Goal: Information Seeking & Learning: Learn about a topic

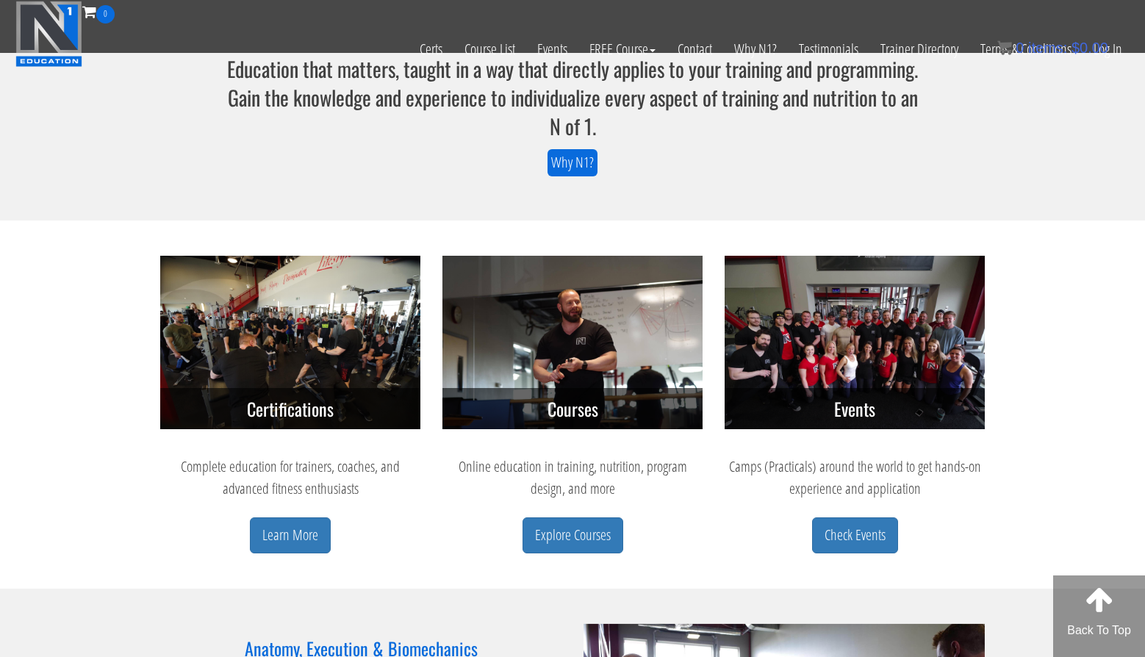
scroll to position [457, 0]
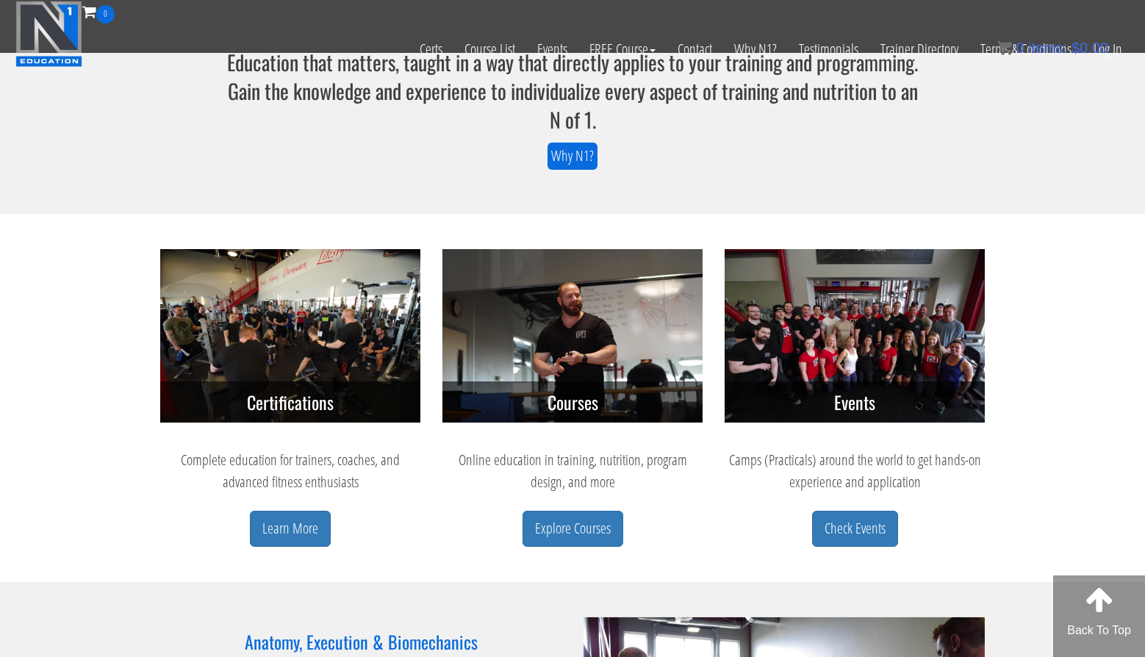
click at [777, 401] on h3 "Events" at bounding box center [855, 401] width 260 height 41
click at [578, 518] on link "Explore Courses" at bounding box center [572, 529] width 101 height 36
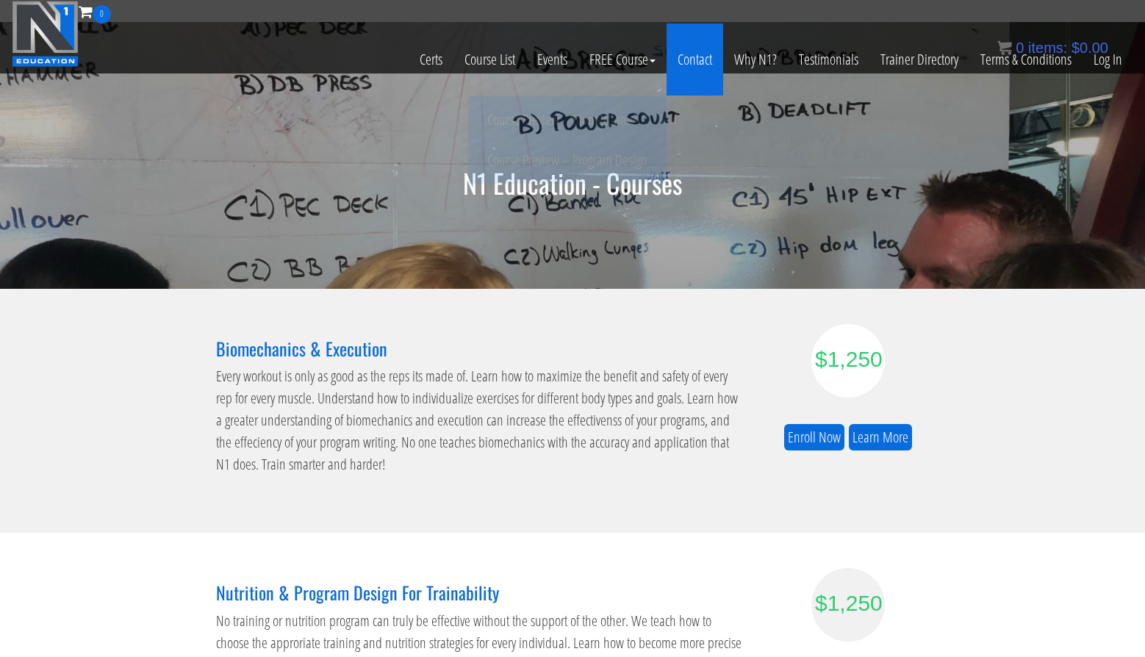
click at [692, 62] on link "Contact" at bounding box center [694, 60] width 57 height 72
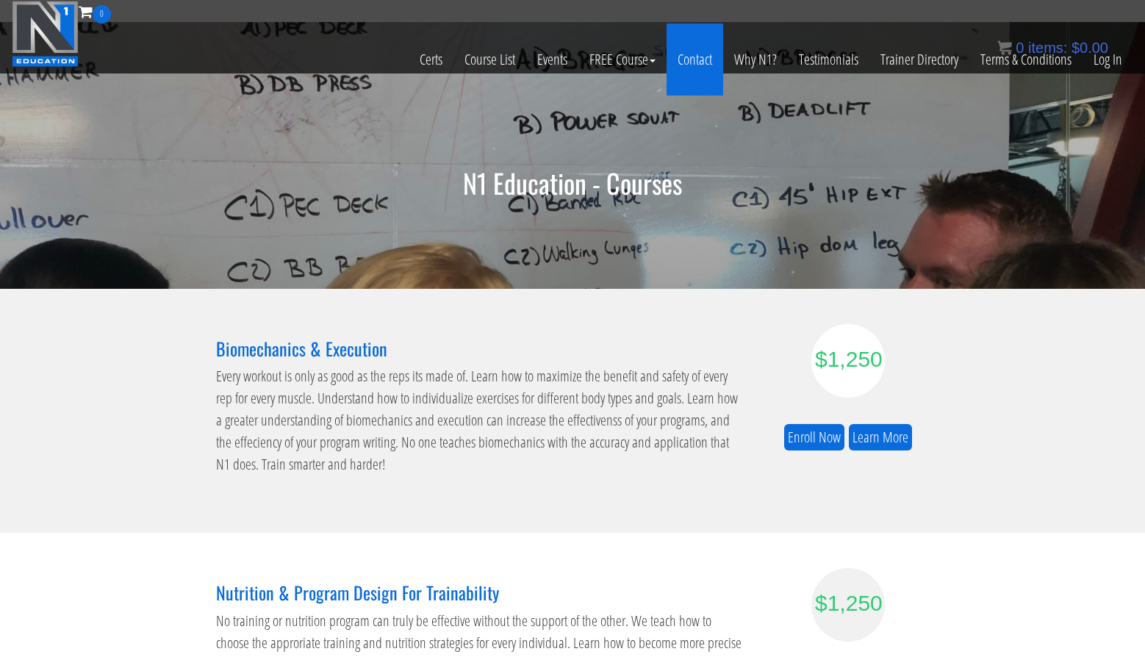
click at [700, 55] on link "Contact" at bounding box center [694, 60] width 57 height 72
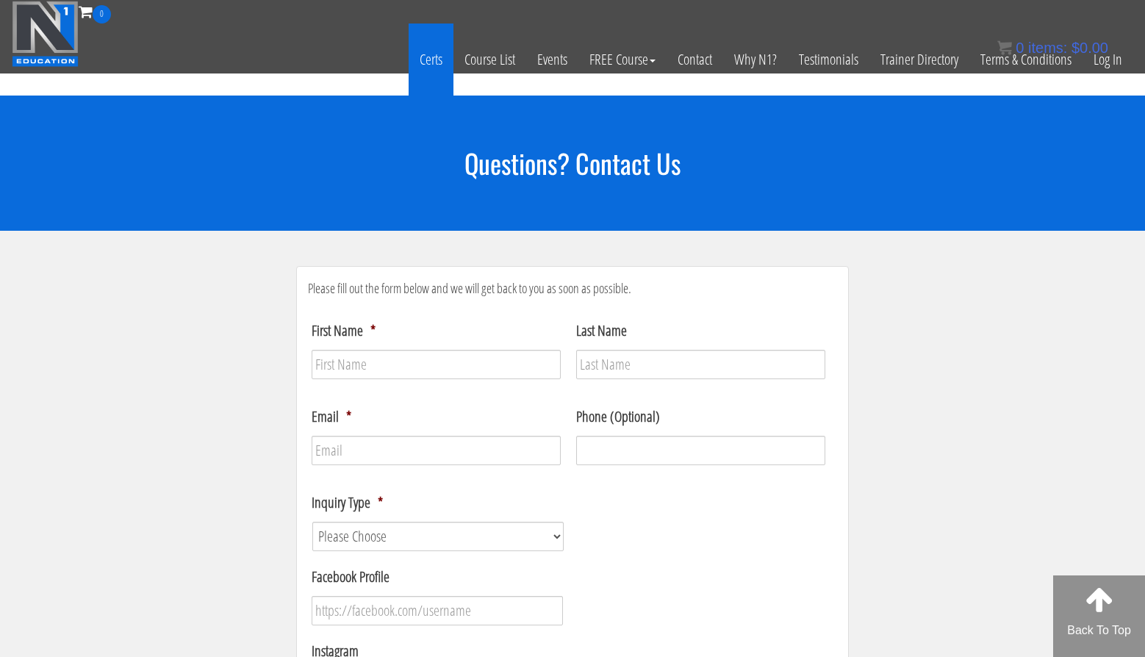
click at [437, 62] on link "Certs" at bounding box center [431, 60] width 45 height 72
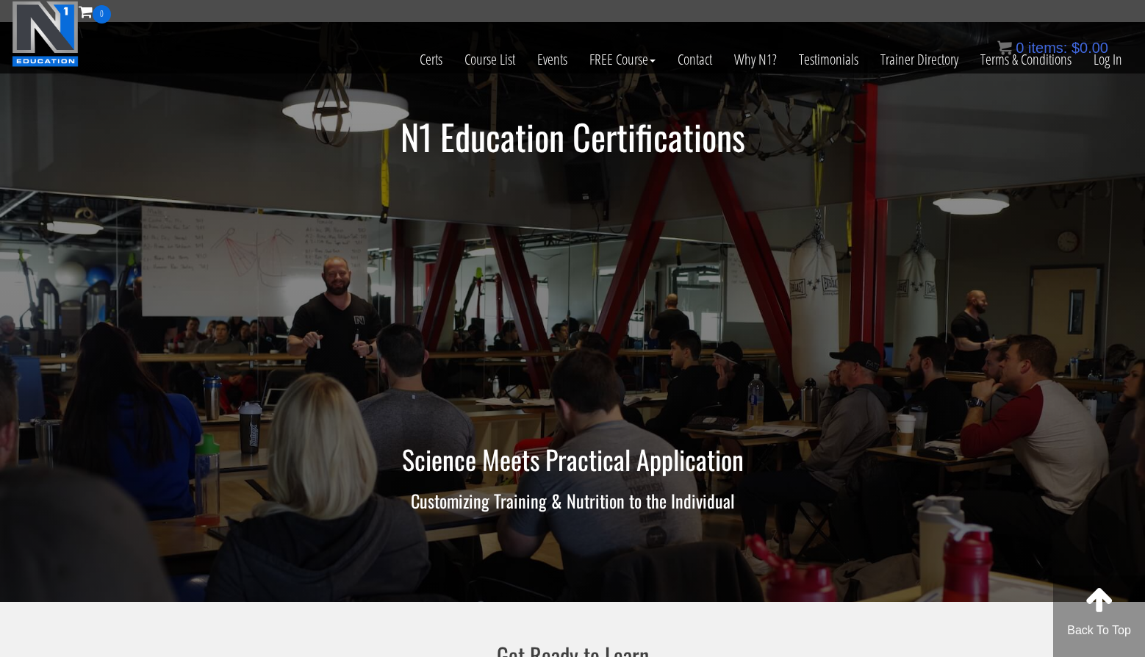
scroll to position [341, 0]
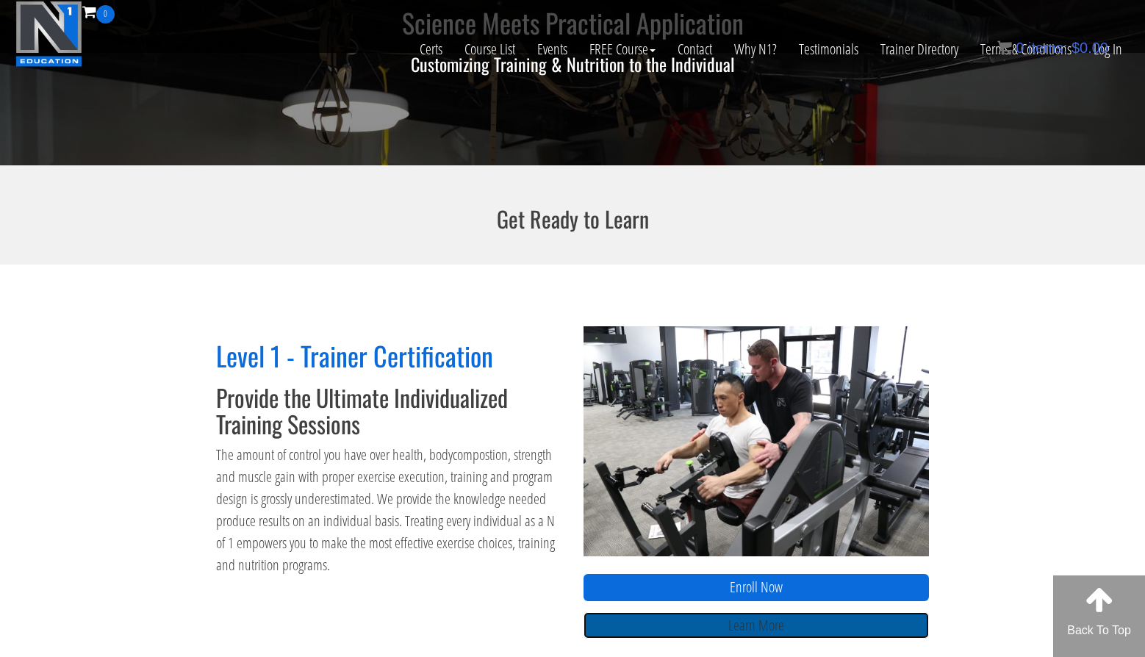
click at [787, 625] on link "Learn More" at bounding box center [755, 625] width 345 height 27
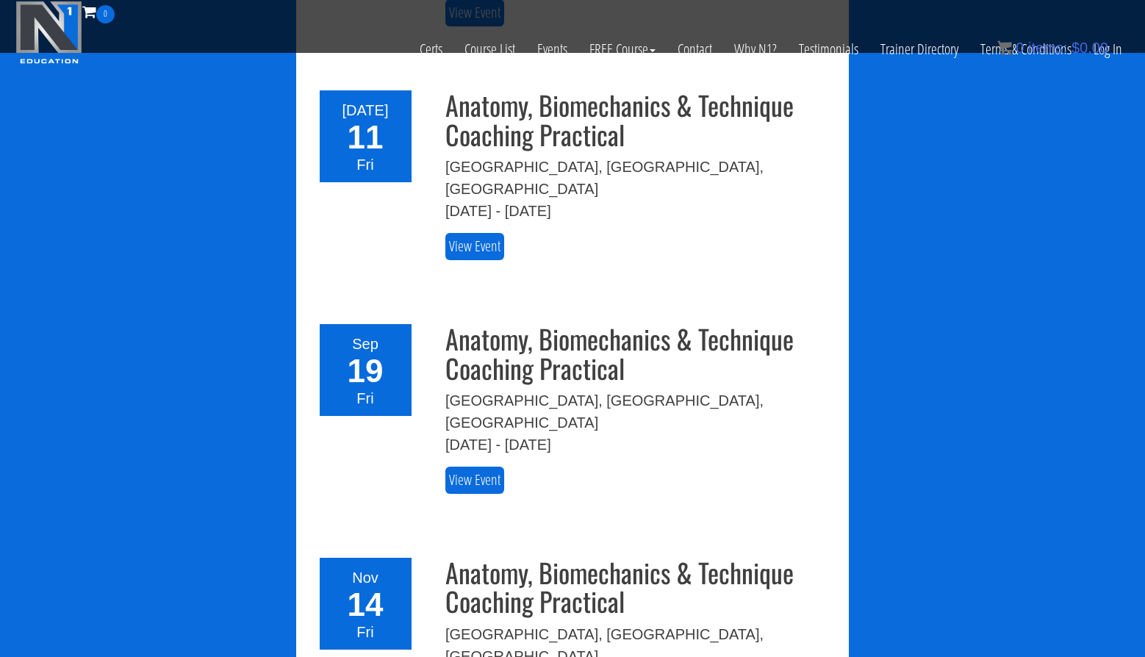
scroll to position [1694, 0]
